Goal: Navigation & Orientation: Find specific page/section

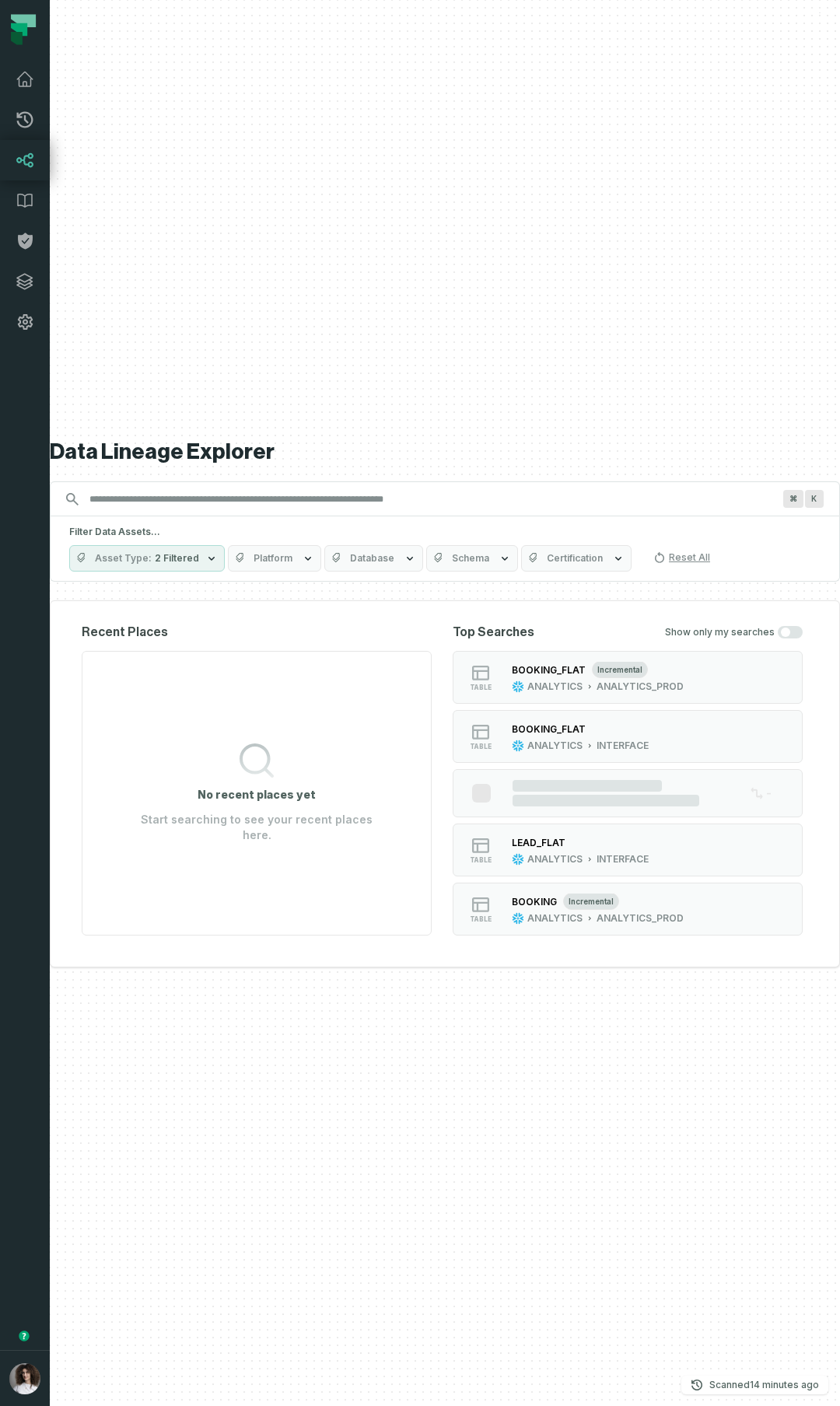
click at [314, 987] on div "Data Lineage Explorer Search for assets across the organization ⌘ K Filter Data…" at bounding box center [445, 703] width 790 height 1406
click at [700, 1381] on icon "button" at bounding box center [697, 1386] width 11 height 11
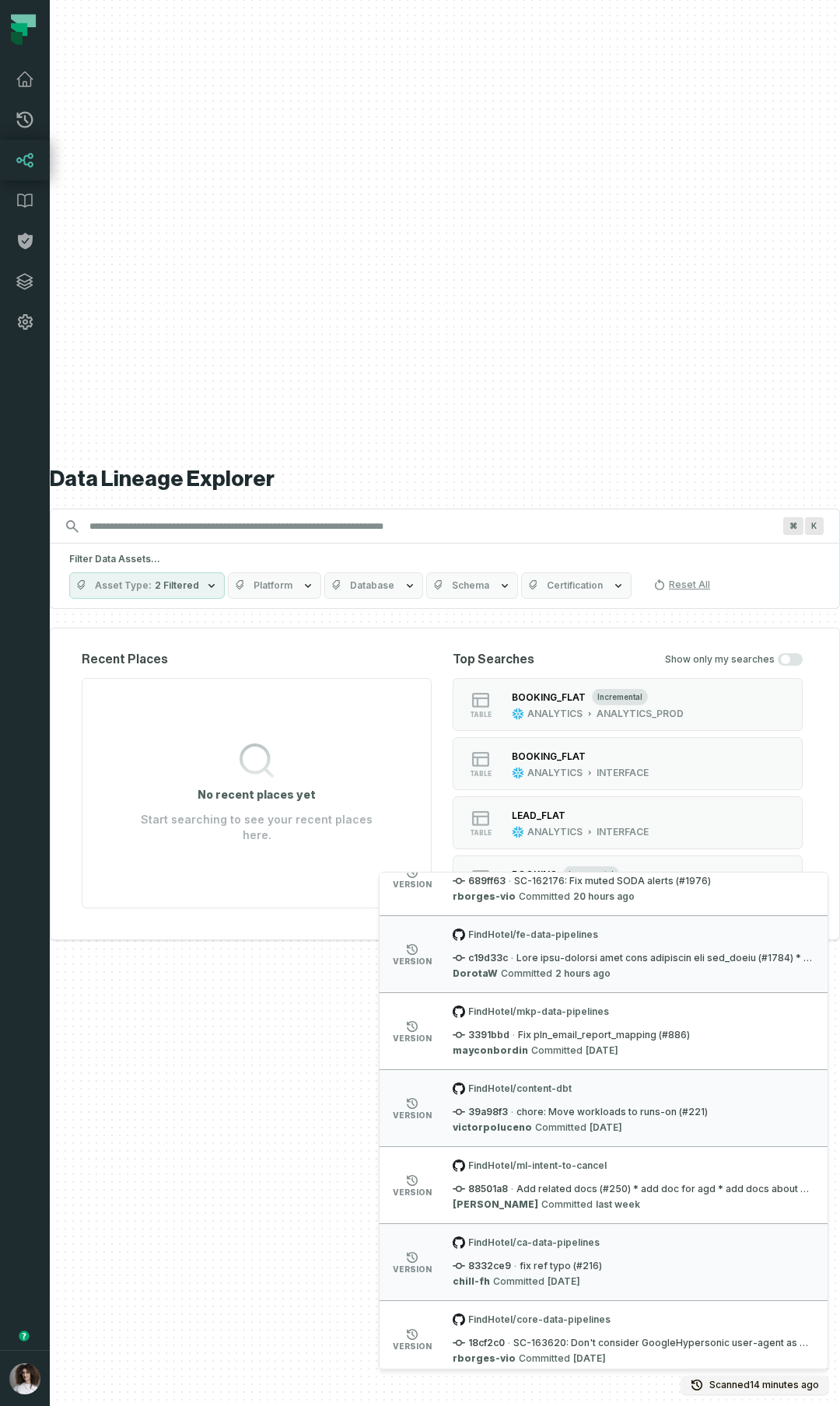
scroll to position [291, 0]
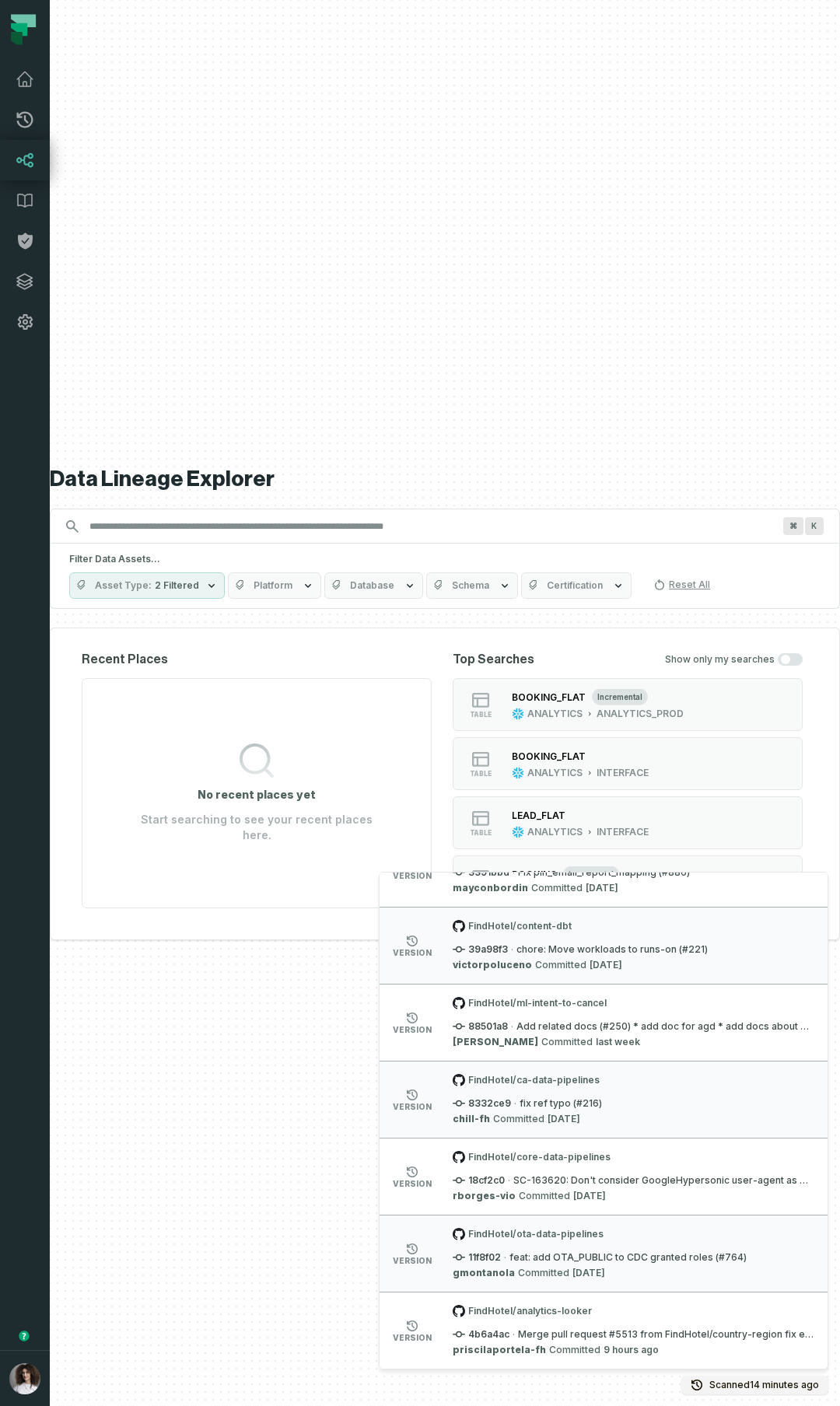
click at [407, 1323] on icon at bounding box center [413, 1327] width 11 height 11
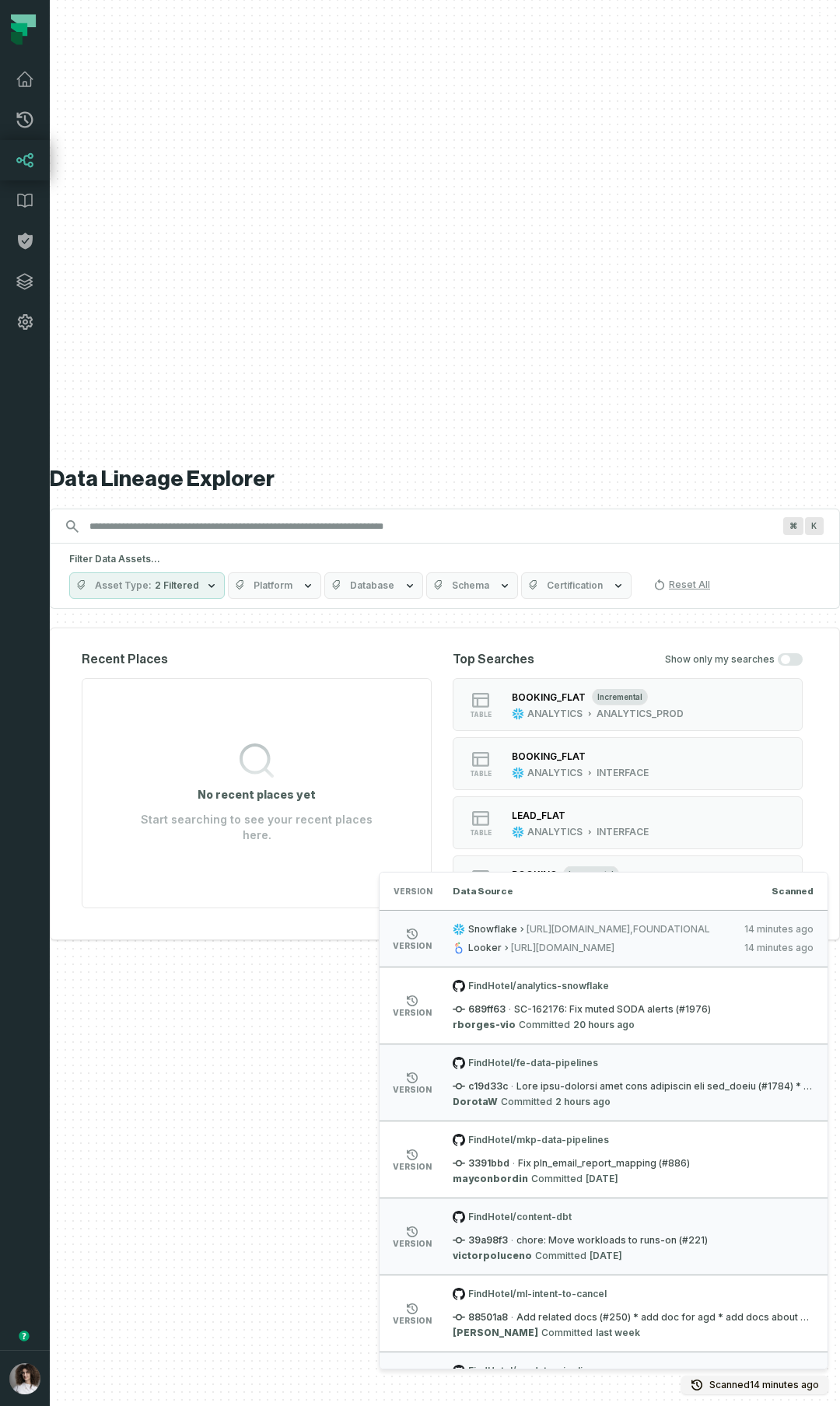
click at [542, 950] on span "https://findhotel.eu.looker.com" at bounding box center [622, 948] width 222 height 13
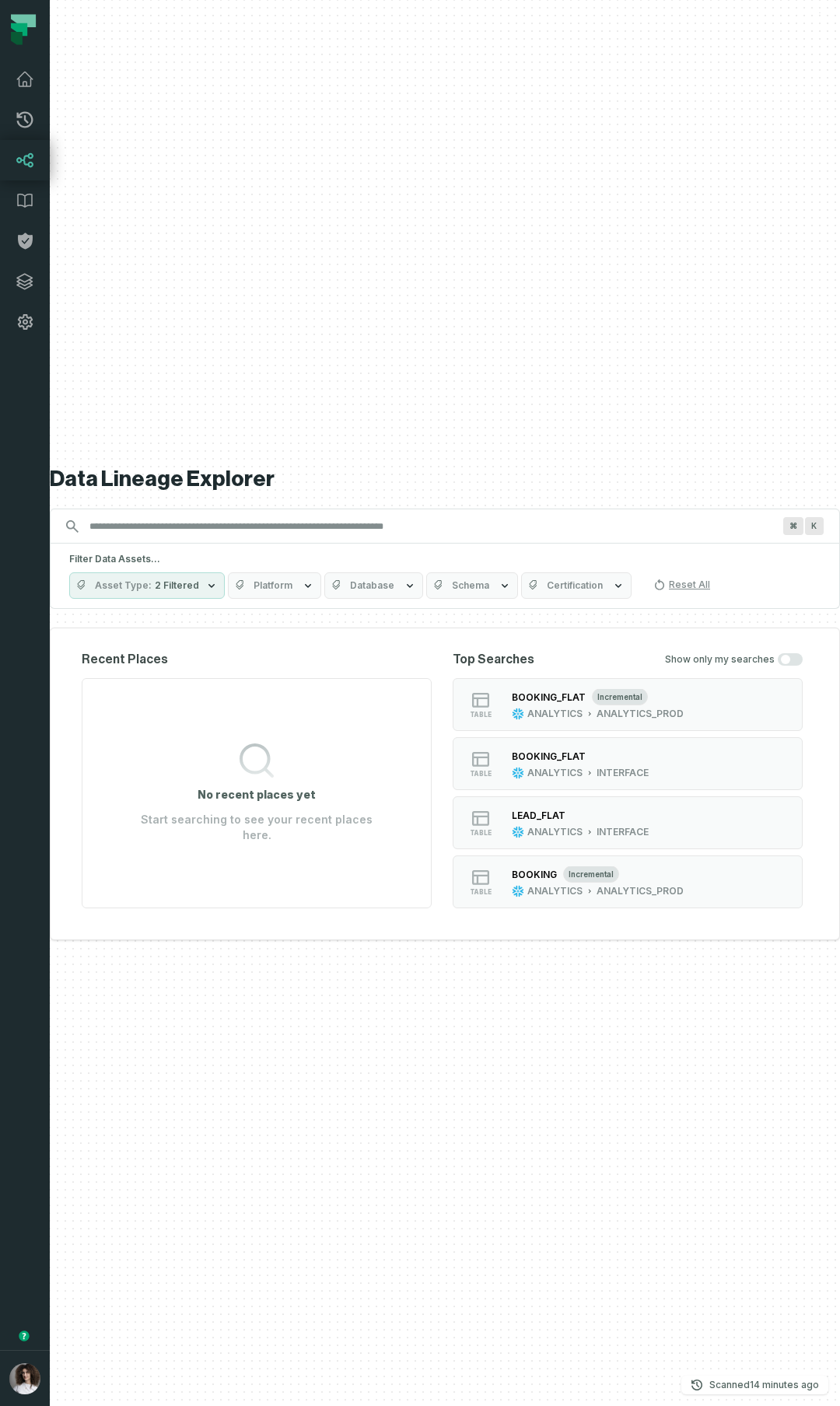
click at [327, 660] on h2 "Recent Places" at bounding box center [257, 660] width 350 height 18
click at [42, 1132] on button "button" at bounding box center [25, 846] width 50 height 1008
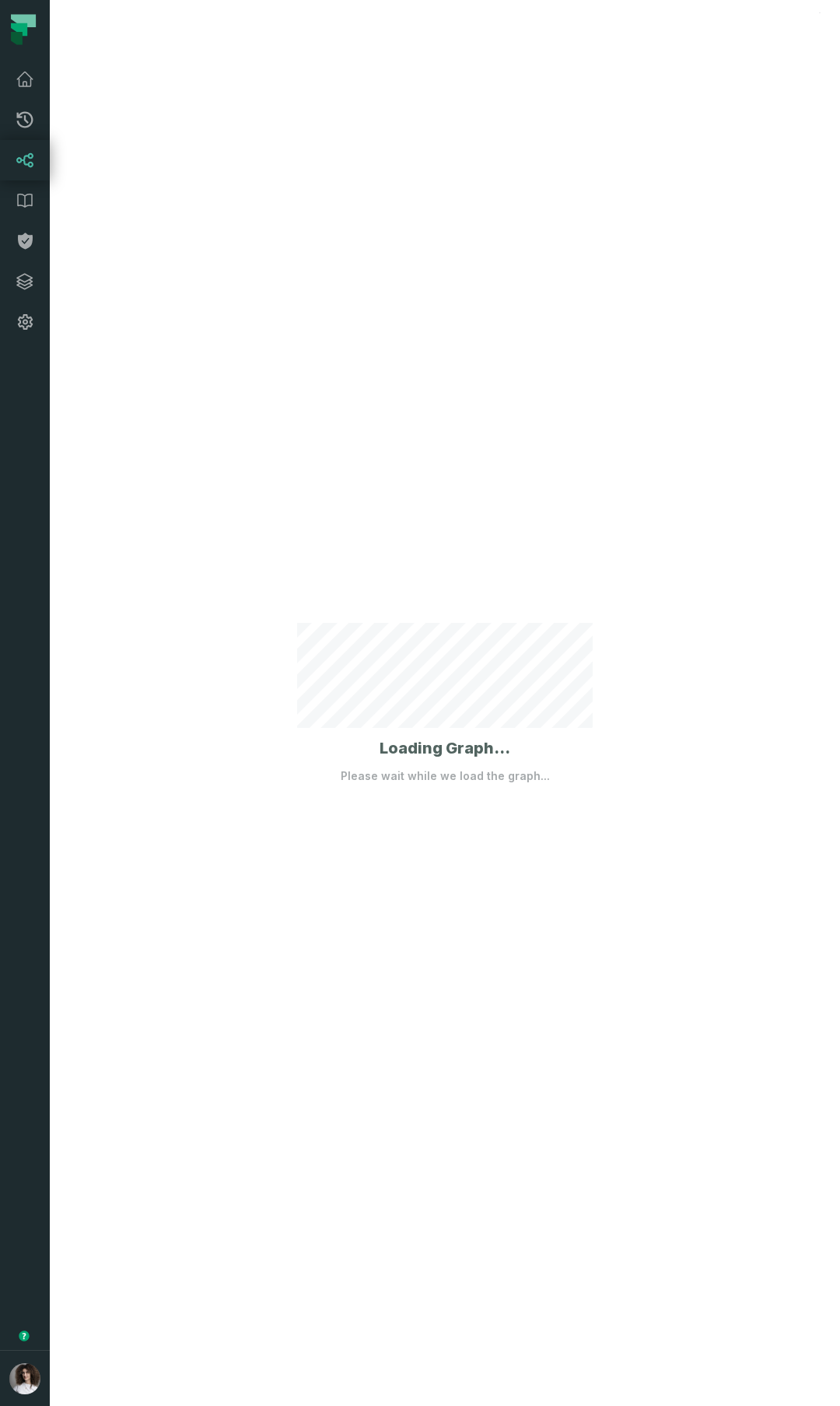
click at [615, 546] on div "Loading Graph... Please wait while we load the graph..." at bounding box center [445, 703] width 790 height 1406
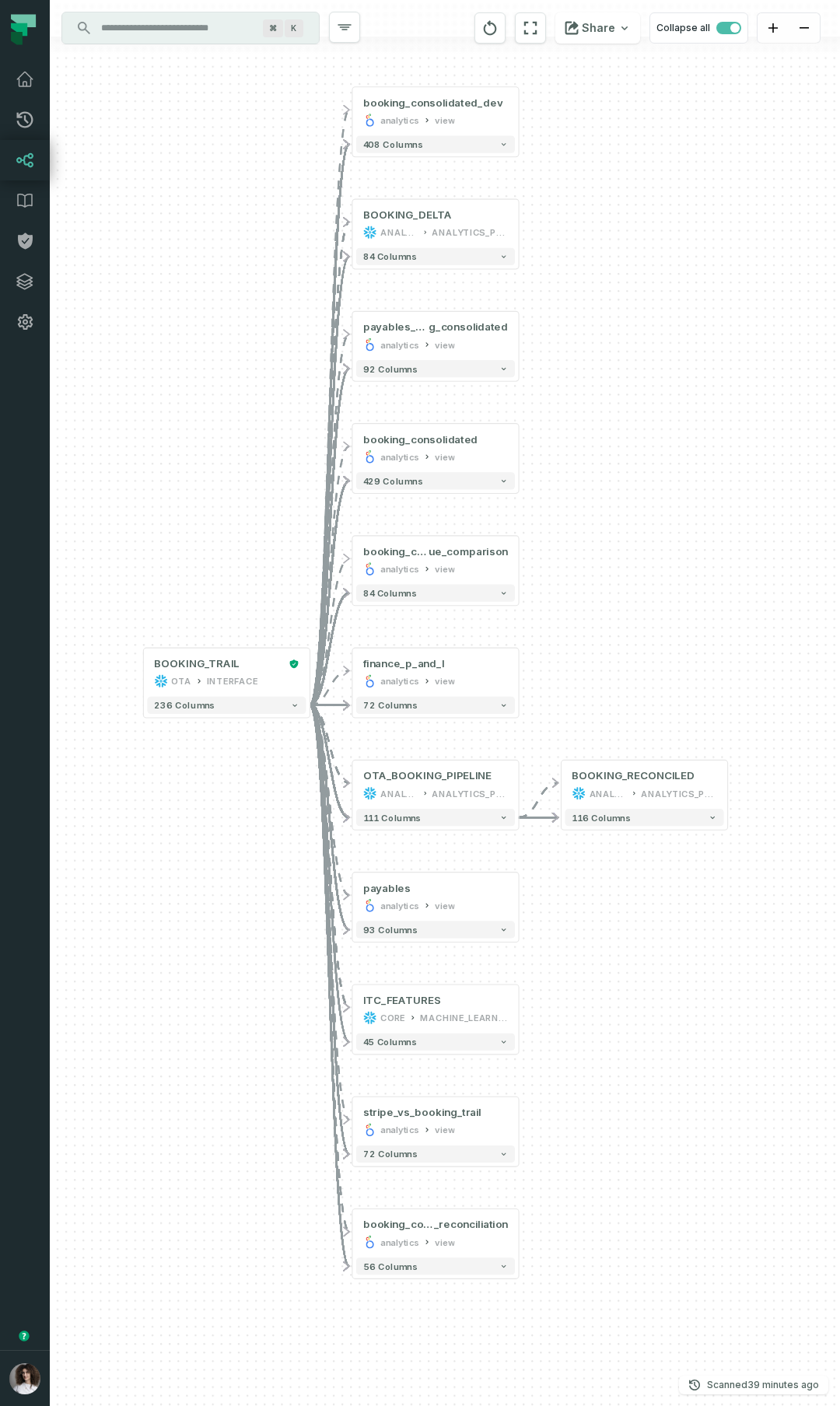
click at [227, 457] on div "+ BOOKING_RECONCILED ANALYTICS ANALYTICS_PROD + 116 columns + booking_consolida…" at bounding box center [445, 703] width 790 height 1406
